Goal: Obtain resource: Obtain resource

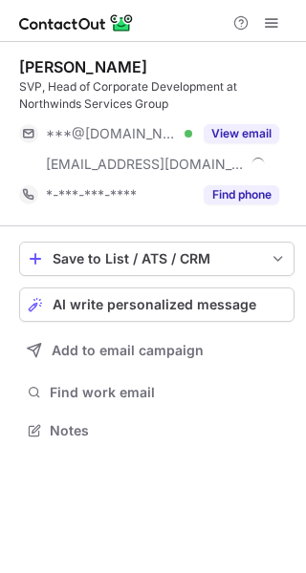
scroll to position [416, 306]
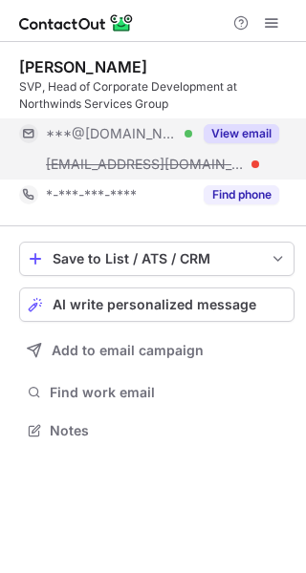
click at [244, 139] on button "View email" at bounding box center [240, 133] width 75 height 19
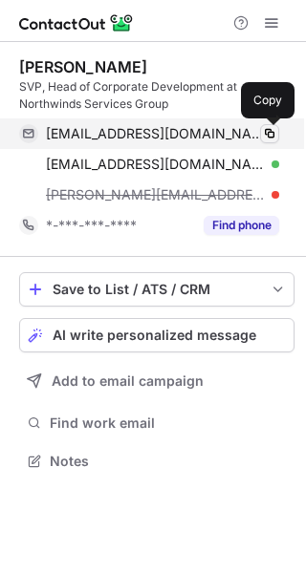
click at [270, 134] on span at bounding box center [269, 133] width 15 height 15
